Goal: Task Accomplishment & Management: Use online tool/utility

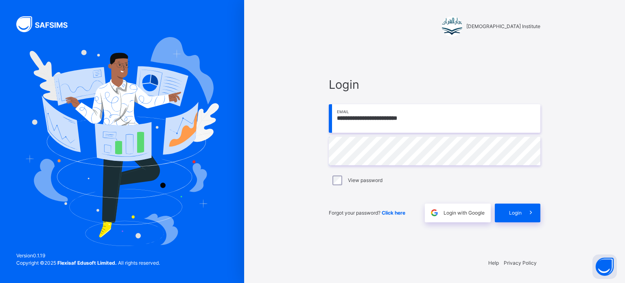
click at [522, 222] on div "**********" at bounding box center [434, 149] width 228 height 204
click at [521, 222] on div "**********" at bounding box center [434, 149] width 228 height 204
click at [516, 217] on div "Login" at bounding box center [518, 212] width 46 height 19
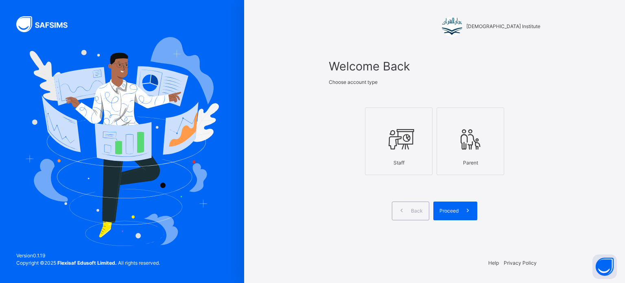
click at [382, 148] on div at bounding box center [398, 139] width 59 height 31
click at [462, 216] on span at bounding box center [467, 210] width 19 height 19
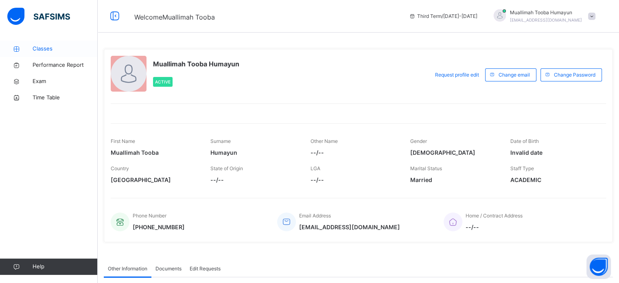
click at [41, 46] on span "Classes" at bounding box center [65, 49] width 65 height 8
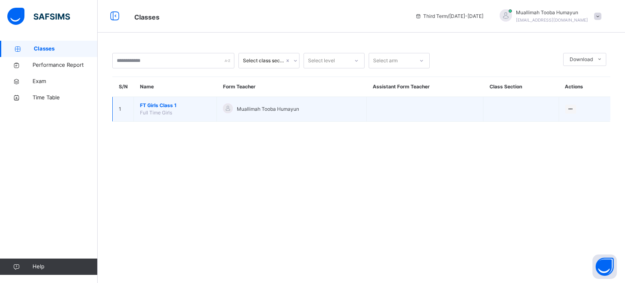
click at [162, 104] on span "FT Girls Class 1" at bounding box center [175, 105] width 70 height 7
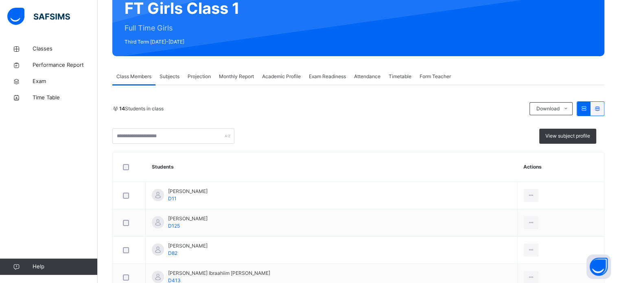
scroll to position [137, 0]
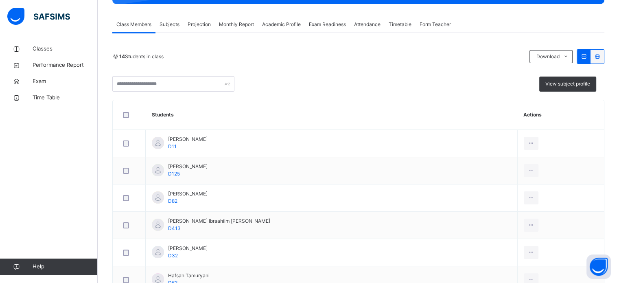
click at [197, 19] on div "Projection" at bounding box center [198, 24] width 31 height 16
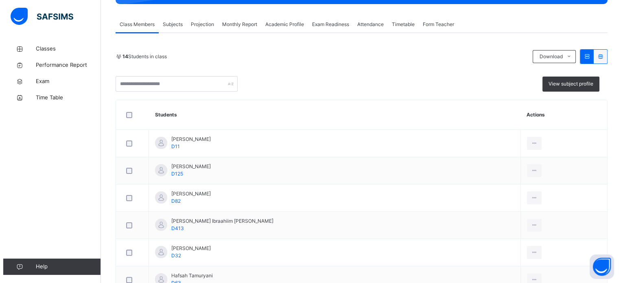
scroll to position [0, 0]
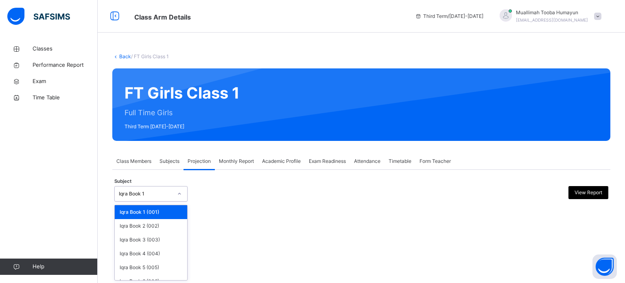
click at [167, 200] on div "Iqra Book 1" at bounding box center [150, 193] width 73 height 15
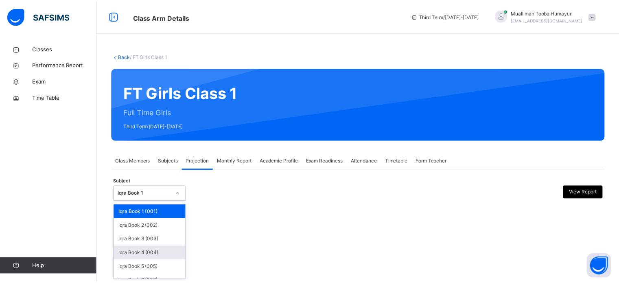
scroll to position [43, 0]
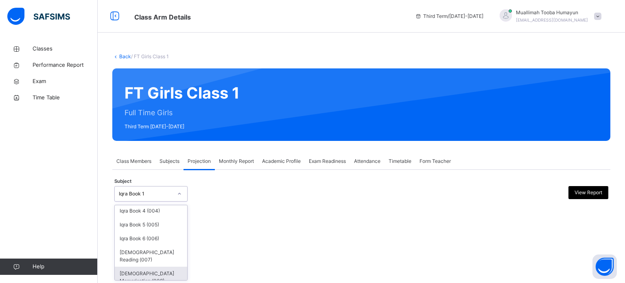
drag, startPoint x: 150, startPoint y: 275, endPoint x: 249, endPoint y: 255, distance: 100.7
click at [249, 255] on div "Back / FT Girls Class 1 FT Girls Class 1 Full Time Girls Third Term [DATE]-[DAT…" at bounding box center [361, 141] width 527 height 283
click at [159, 268] on div "[DEMOGRAPHIC_DATA] Memorisation (008)" at bounding box center [151, 276] width 72 height 21
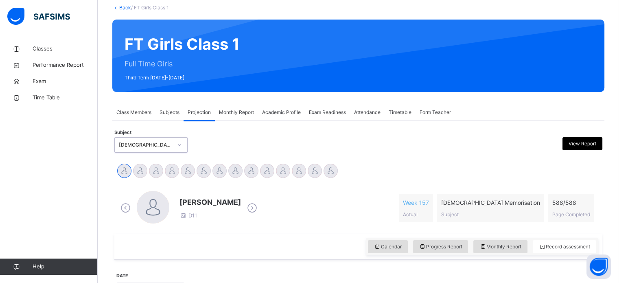
scroll to position [102, 0]
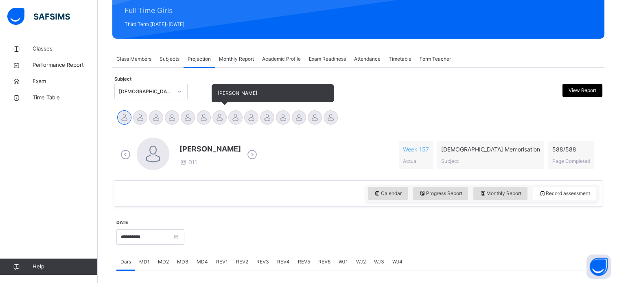
click at [221, 118] on div at bounding box center [219, 117] width 14 height 14
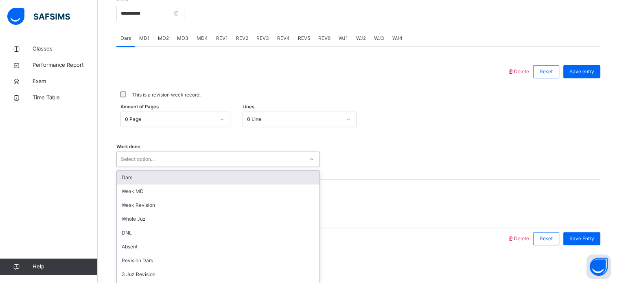
scroll to position [328, 0]
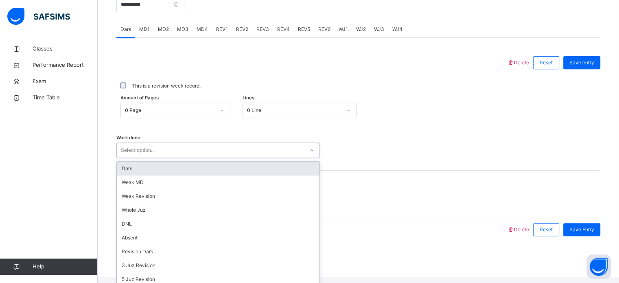
click at [217, 158] on div "Select option..." at bounding box center [217, 149] width 203 height 15
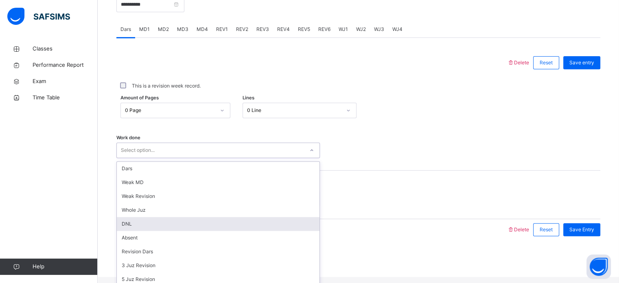
click at [167, 231] on div "DNL" at bounding box center [218, 224] width 203 height 14
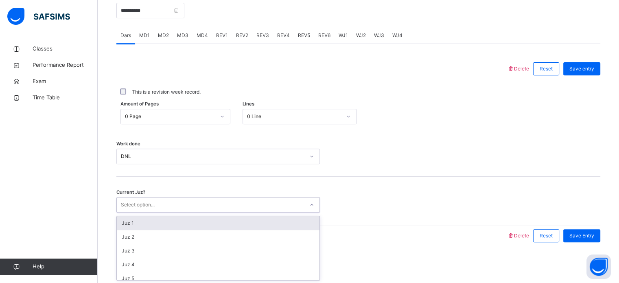
click at [184, 207] on div "Select option..." at bounding box center [210, 204] width 187 height 13
type input "**"
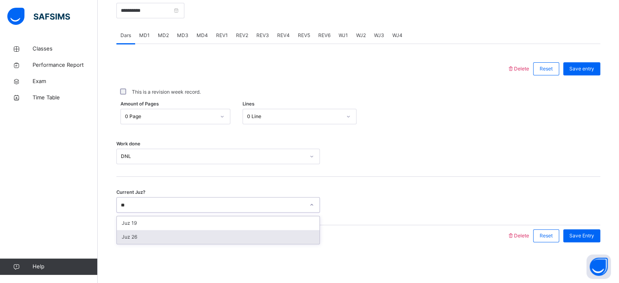
click at [175, 235] on div "Juz 26" at bounding box center [218, 237] width 203 height 14
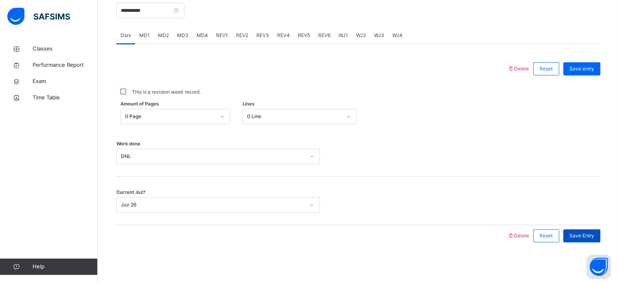
click at [581, 237] on span "Save Entry" at bounding box center [581, 235] width 25 height 7
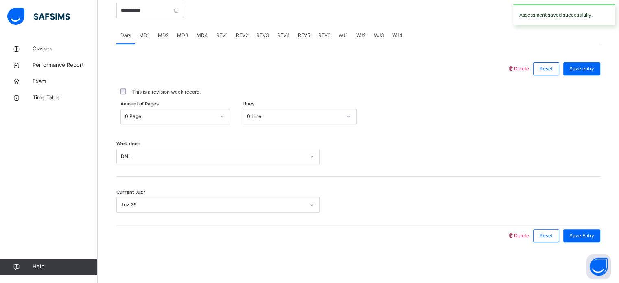
click at [179, 33] on span "MD3" at bounding box center [182, 35] width 11 height 7
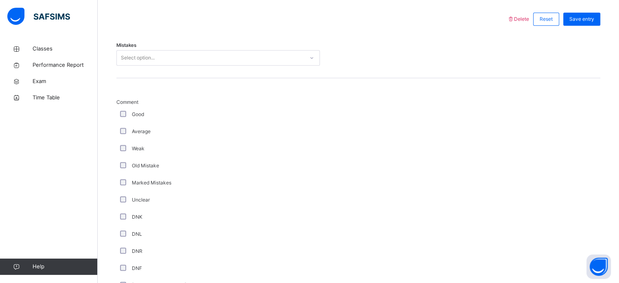
scroll to position [371, 0]
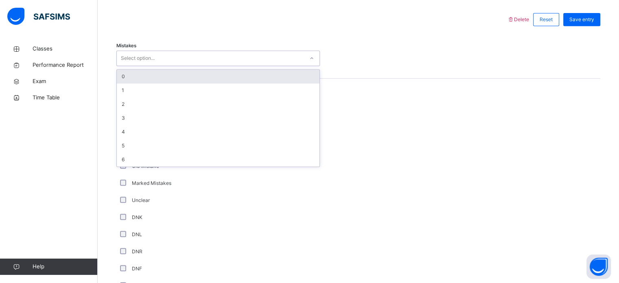
click at [122, 66] on div "Select option..." at bounding box center [138, 57] width 34 height 15
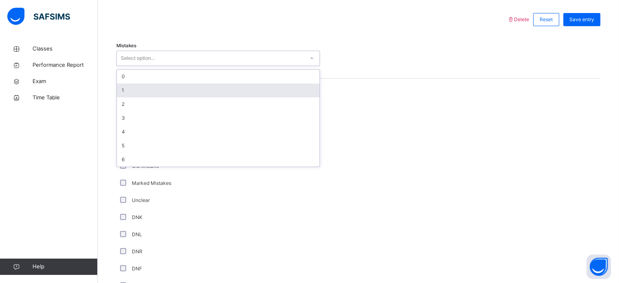
click at [123, 94] on div "1" at bounding box center [218, 90] width 203 height 14
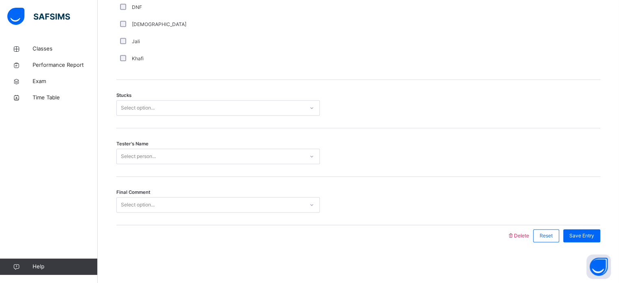
scroll to position [638, 0]
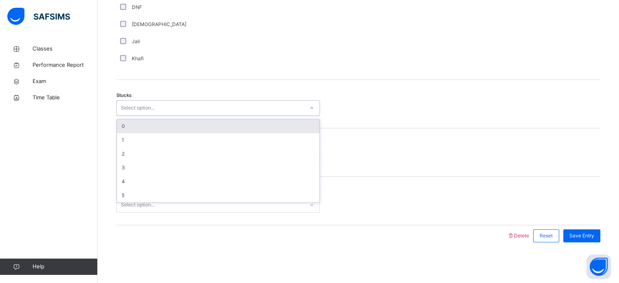
click at [134, 102] on div "Select option..." at bounding box center [138, 107] width 34 height 15
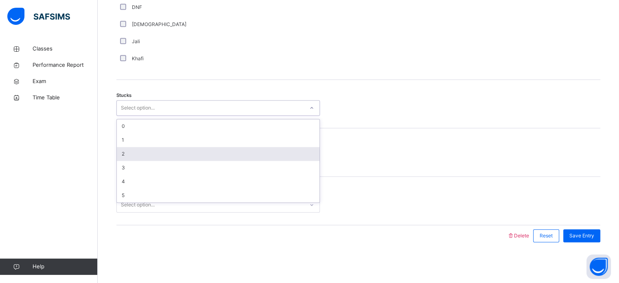
click at [132, 155] on div "2" at bounding box center [218, 154] width 203 height 14
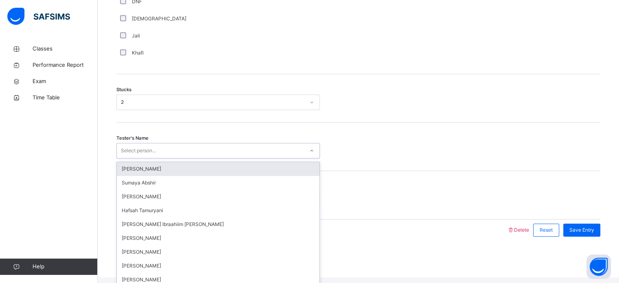
click at [148, 158] on div "Select person..." at bounding box center [138, 150] width 35 height 15
type input "***"
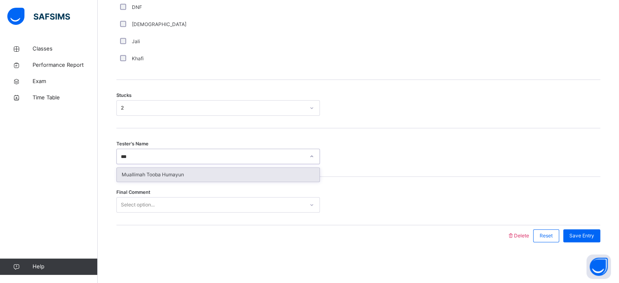
click at [162, 174] on div "Muallimah Tooba Humayun" at bounding box center [218, 175] width 203 height 14
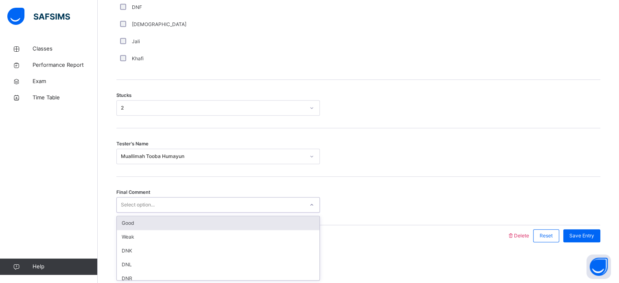
click at [153, 205] on div "Select option..." at bounding box center [138, 204] width 34 height 15
click at [153, 222] on div "Good" at bounding box center [218, 223] width 203 height 14
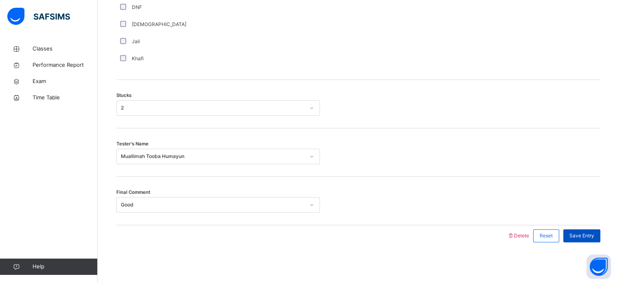
click at [589, 240] on div "Save Entry" at bounding box center [581, 235] width 37 height 13
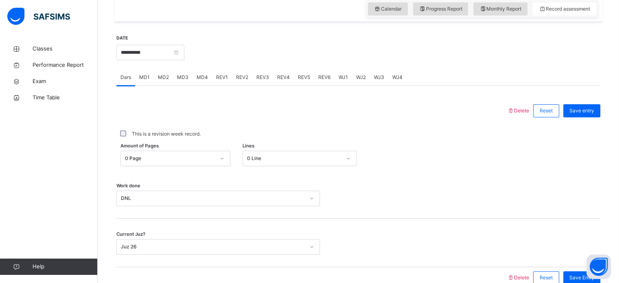
scroll to position [282, 0]
